Goal: Navigation & Orientation: Find specific page/section

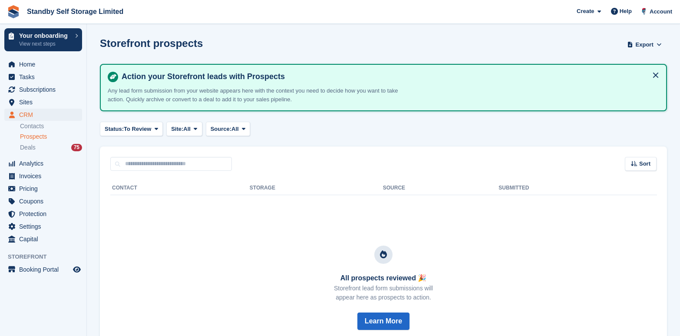
click at [30, 132] on span "Prospects" at bounding box center [33, 136] width 27 height 8
click at [29, 143] on span "Deals" at bounding box center [28, 147] width 16 height 8
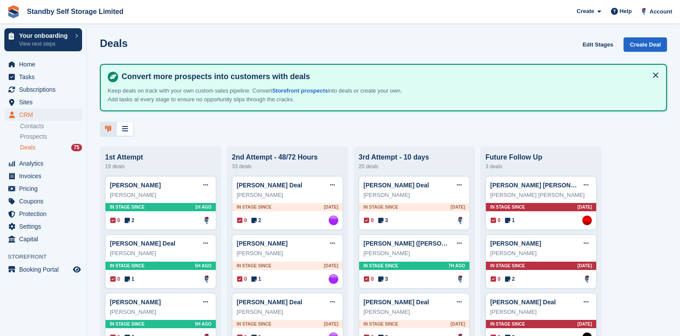
click at [33, 139] on span "Prospects" at bounding box center [33, 136] width 27 height 8
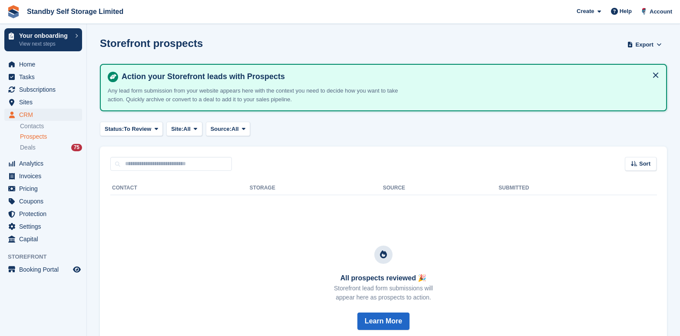
click at [37, 139] on span "Prospects" at bounding box center [33, 136] width 27 height 8
click at [35, 148] on div "Deals 75" at bounding box center [51, 147] width 62 height 8
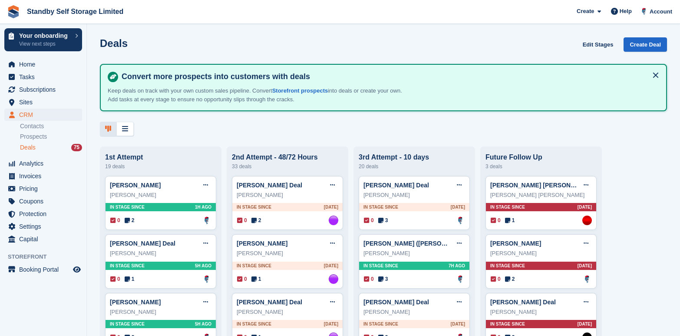
click at [37, 139] on span "Prospects" at bounding box center [33, 136] width 27 height 8
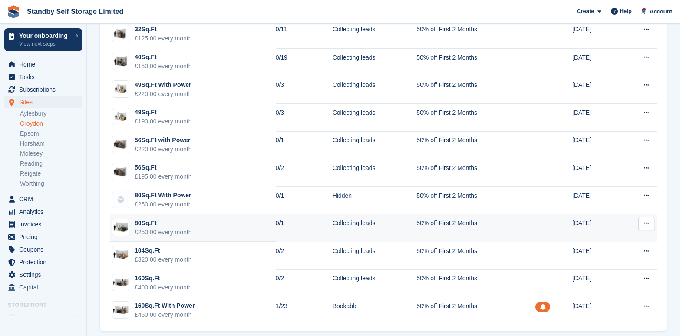
scroll to position [134, 0]
